Goal: Information Seeking & Learning: Learn about a topic

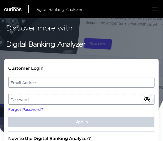
click at [83, 81] on label "Email Address" at bounding box center [80, 83] width 145 height 10
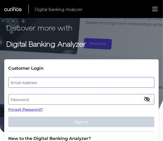
click at [83, 81] on input "email" at bounding box center [81, 82] width 146 height 11
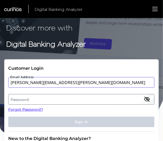
type input "[PERSON_NAME][EMAIL_ADDRESS][PERSON_NAME][DOMAIN_NAME]"
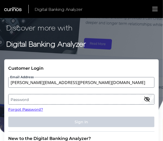
click at [75, 102] on label "Password" at bounding box center [80, 100] width 145 height 10
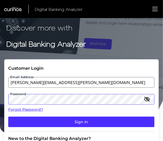
click at [8, 117] on button "Sign In" at bounding box center [81, 122] width 146 height 11
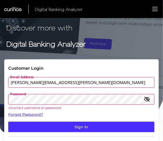
click at [148, 99] on icon "button" at bounding box center [147, 99] width 6 height 6
click at [8, 122] on button "Sign In" at bounding box center [81, 127] width 146 height 11
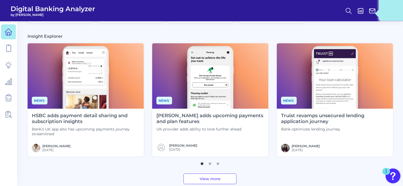
scroll to position [23, 0]
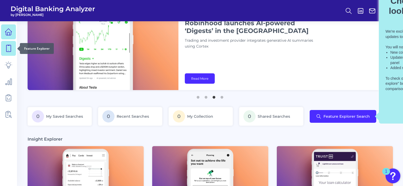
click at [8, 49] on icon at bounding box center [8, 48] width 7 height 7
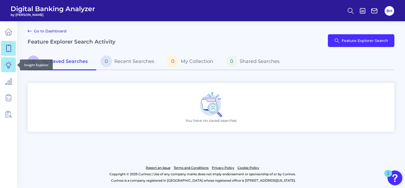
click at [7, 66] on icon at bounding box center [8, 64] width 7 height 7
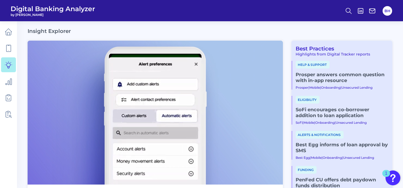
click at [40, 89] on img at bounding box center [156, 113] width 256 height 144
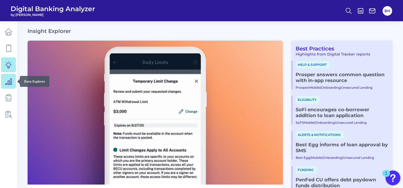
click at [8, 83] on icon at bounding box center [8, 80] width 7 height 7
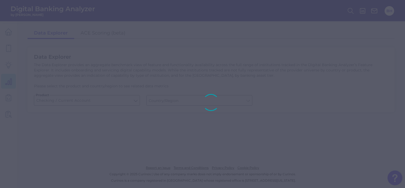
type input "[GEOGRAPHIC_DATA]"
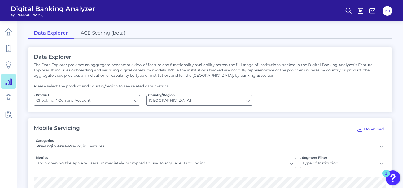
click at [154, 126] on div "Mobile Servicing Download" at bounding box center [210, 129] width 352 height 8
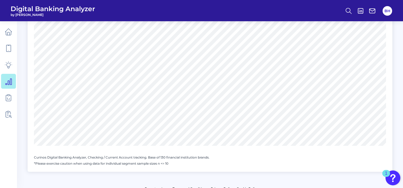
scroll to position [719, 0]
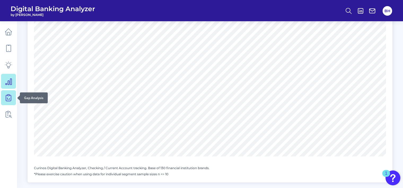
click at [8, 94] on icon at bounding box center [8, 97] width 7 height 7
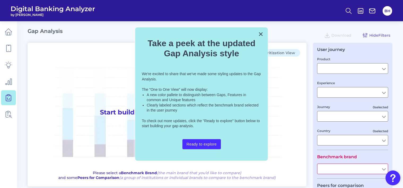
type input "[GEOGRAPHIC_DATA]"
type input "Delta Community Credit Union"
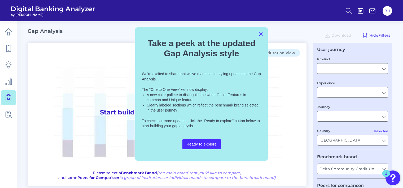
click at [163, 36] on button "×" at bounding box center [260, 34] width 5 height 8
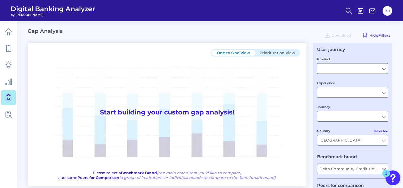
click at [163, 68] on input "Product" at bounding box center [353, 68] width 71 height 10
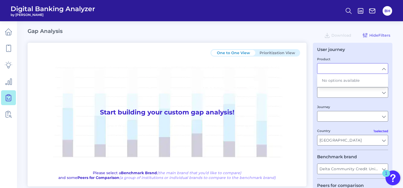
click at [163, 68] on input "Product" at bounding box center [353, 68] width 71 height 10
click at [163, 94] on input "Experience" at bounding box center [353, 92] width 71 height 10
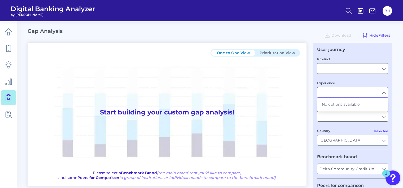
click at [163, 95] on input "Experience" at bounding box center [353, 92] width 71 height 10
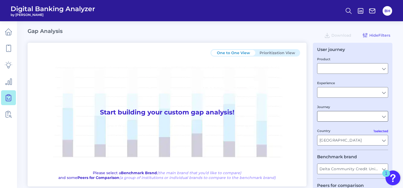
click at [163, 118] on input "All Journeys" at bounding box center [353, 116] width 71 height 10
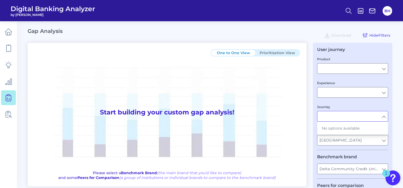
click at [163, 118] on input "Journey" at bounding box center [353, 116] width 71 height 10
type input "All Journeys"
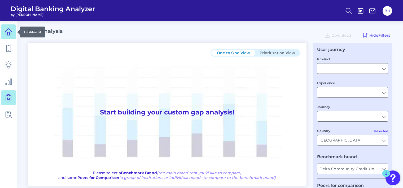
click at [6, 29] on icon at bounding box center [8, 31] width 7 height 7
